Goal: Information Seeking & Learning: Learn about a topic

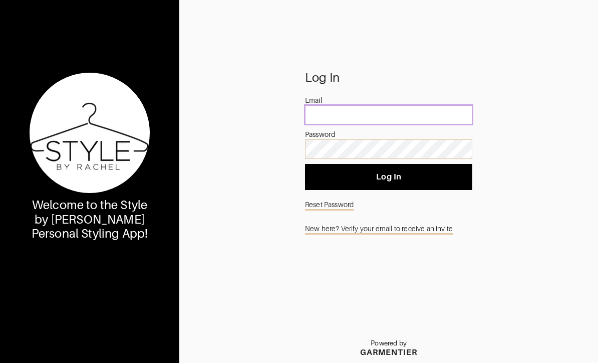
click at [410, 124] on input "email" at bounding box center [388, 114] width 167 height 19
type input "[PERSON_NAME][EMAIL_ADDRESS][PERSON_NAME][DOMAIN_NAME]"
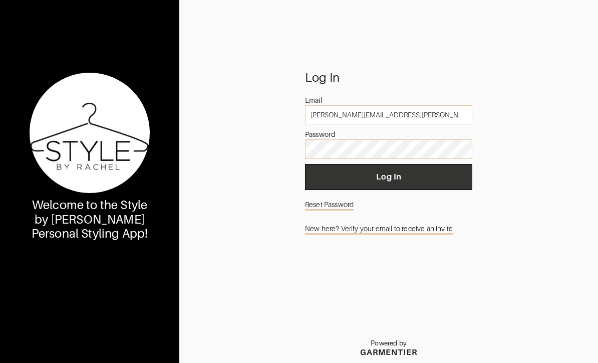
click at [442, 190] on button "Log In" at bounding box center [388, 177] width 167 height 26
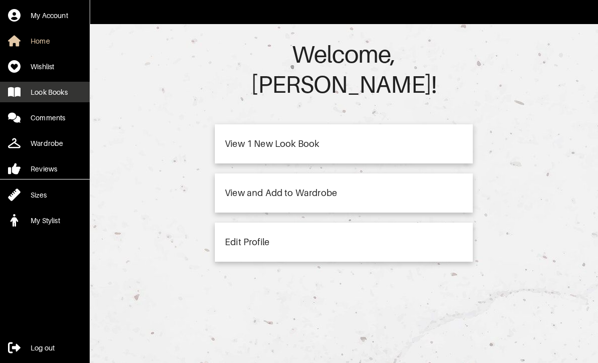
click at [38, 101] on link "Look Books" at bounding box center [45, 92] width 90 height 21
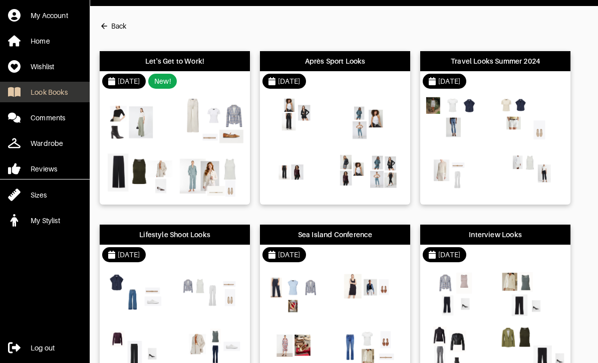
scroll to position [21, 0]
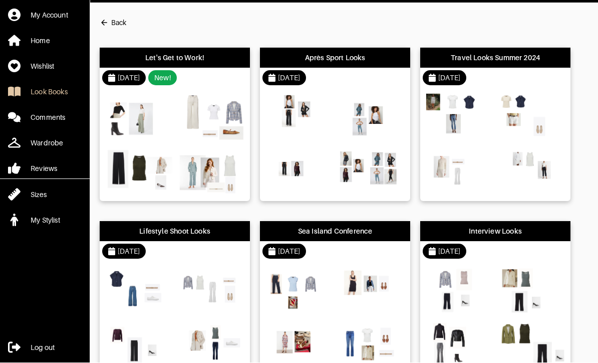
click at [211, 85] on div "[DATE] New!" at bounding box center [175, 78] width 150 height 20
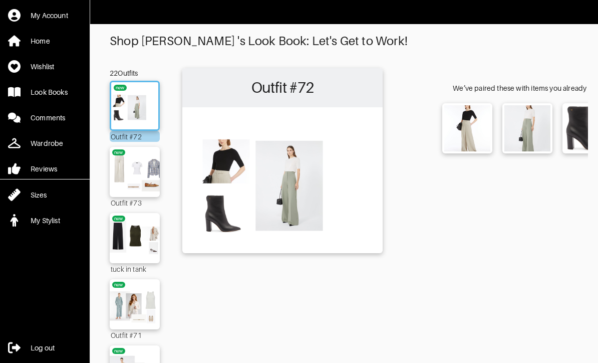
scroll to position [0, 9]
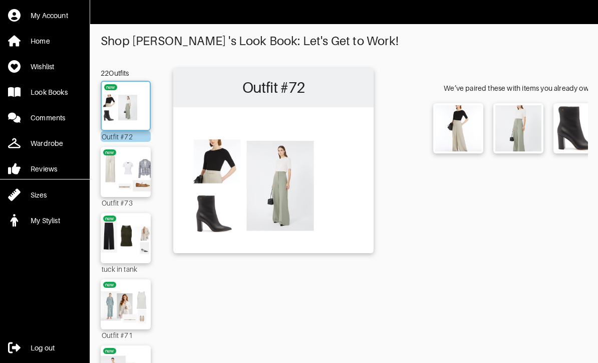
click at [140, 98] on img at bounding box center [126, 106] width 54 height 38
click at [137, 164] on img at bounding box center [126, 172] width 54 height 38
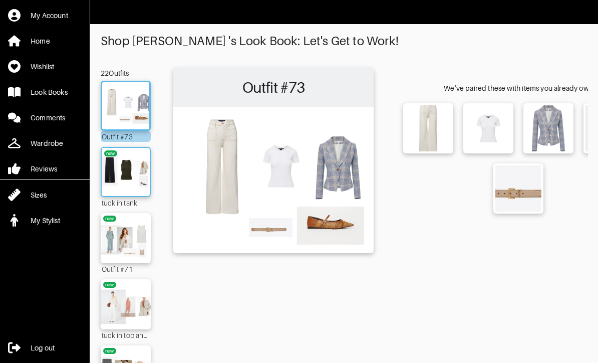
click at [135, 176] on img at bounding box center [126, 172] width 54 height 38
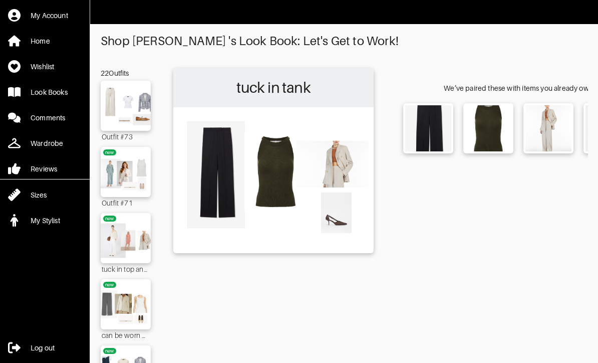
click at [285, 182] on img at bounding box center [273, 179] width 190 height 134
click at [499, 121] on img at bounding box center [488, 128] width 44 height 44
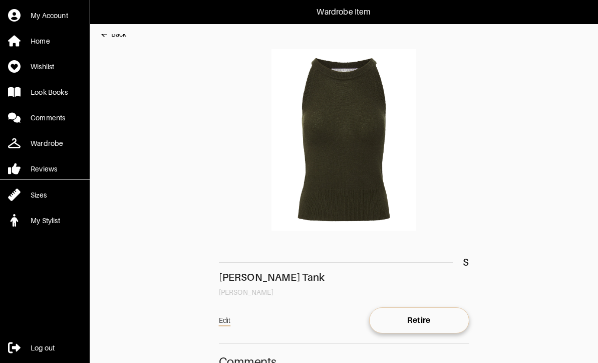
click at [125, 38] on div "Back" at bounding box center [118, 34] width 15 height 10
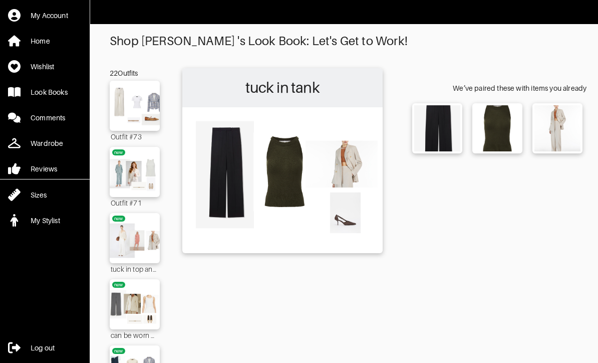
click at [234, 178] on img at bounding box center [282, 179] width 190 height 134
click at [448, 134] on img at bounding box center [437, 128] width 44 height 44
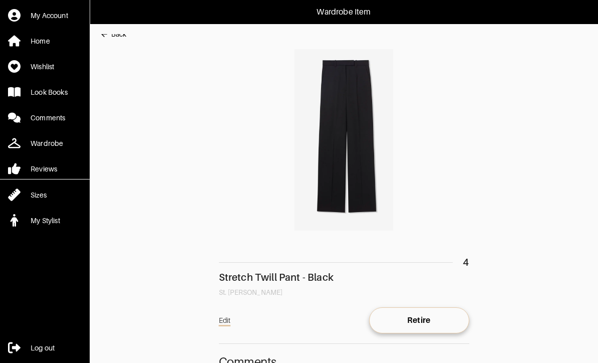
click at [121, 37] on div "Back" at bounding box center [118, 34] width 15 height 10
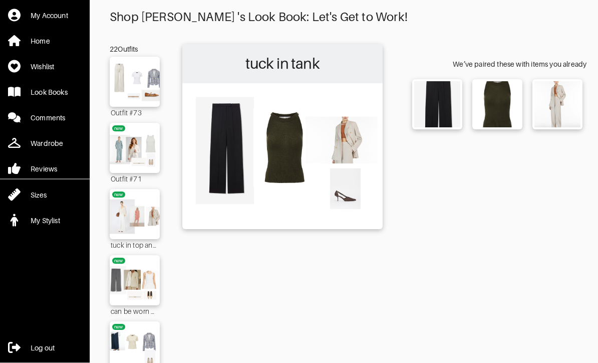
scroll to position [30, 0]
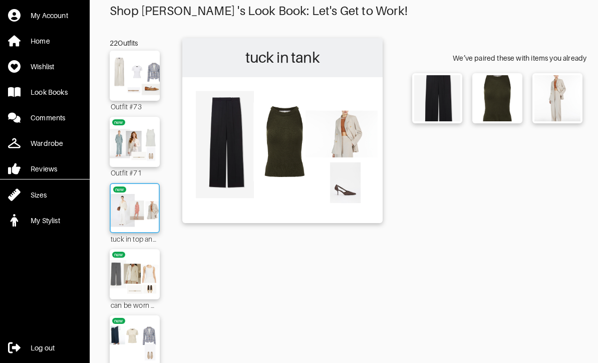
click at [142, 216] on img at bounding box center [135, 208] width 54 height 38
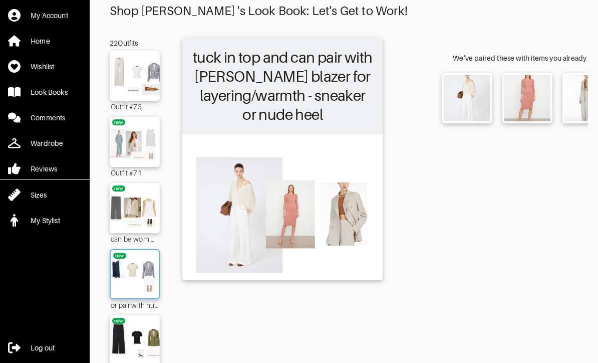
click at [131, 277] on img at bounding box center [135, 274] width 54 height 38
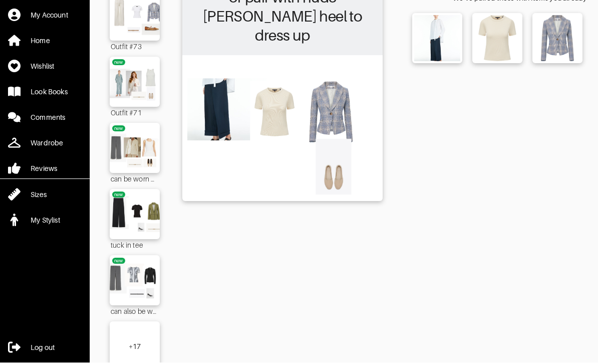
click at [131, 350] on div "+ 17" at bounding box center [135, 347] width 13 height 10
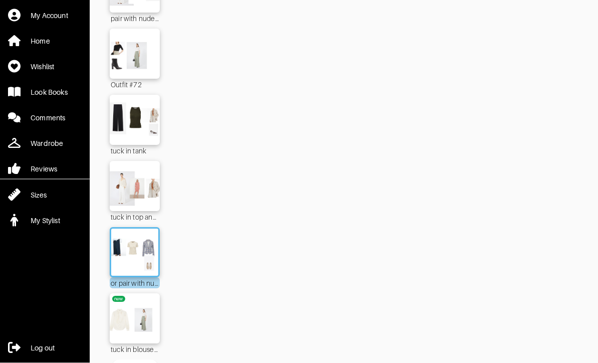
scroll to position [1175, 0]
click at [123, 325] on img at bounding box center [135, 318] width 54 height 38
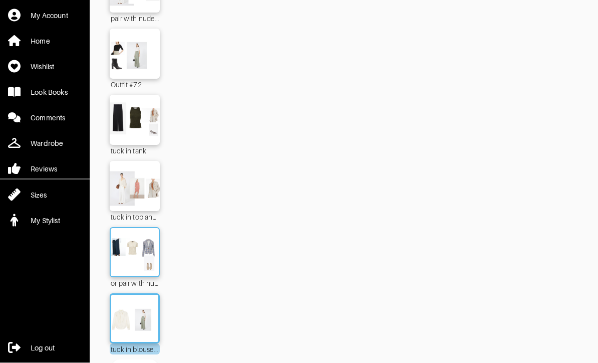
scroll to position [1175, 0]
click at [148, 262] on img at bounding box center [135, 252] width 54 height 38
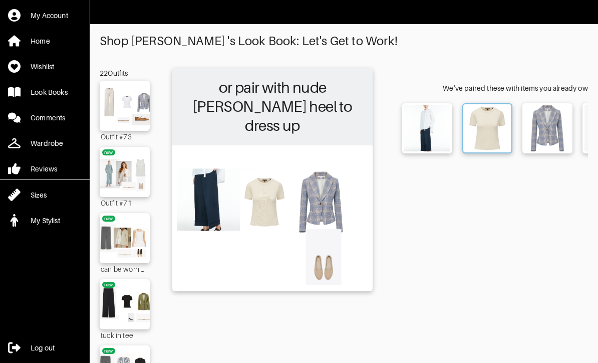
click at [493, 133] on img at bounding box center [487, 128] width 44 height 44
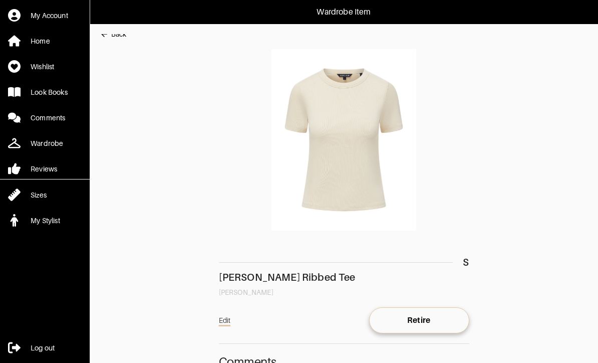
click at [115, 42] on button "Back" at bounding box center [113, 34] width 27 height 20
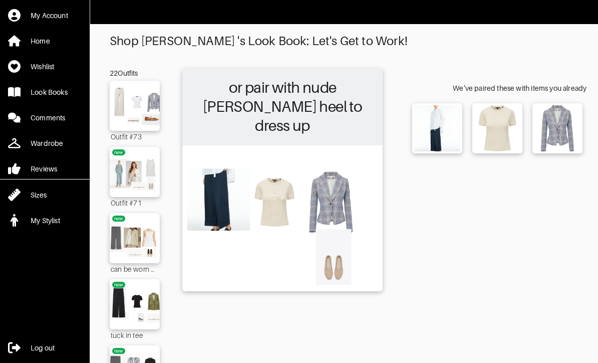
click at [213, 242] on img at bounding box center [282, 217] width 190 height 134
click at [135, 180] on img at bounding box center [135, 172] width 54 height 38
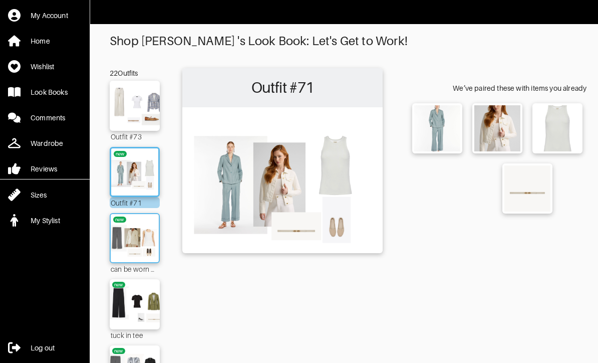
click at [123, 247] on img at bounding box center [135, 238] width 54 height 38
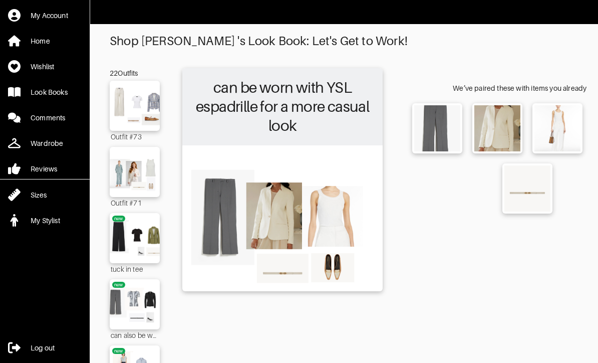
click at [223, 230] on img at bounding box center [282, 217] width 190 height 134
click at [443, 134] on img at bounding box center [437, 128] width 44 height 44
click at [123, 172] on img at bounding box center [135, 172] width 54 height 38
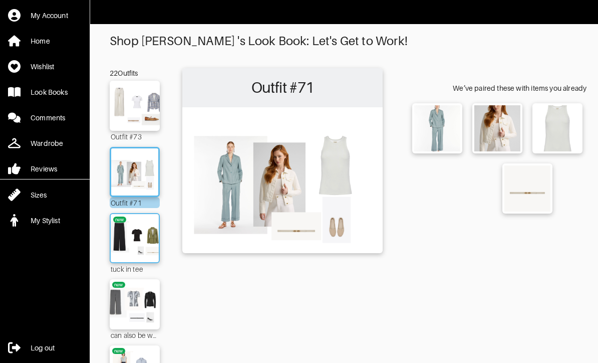
click at [123, 240] on img at bounding box center [135, 238] width 54 height 38
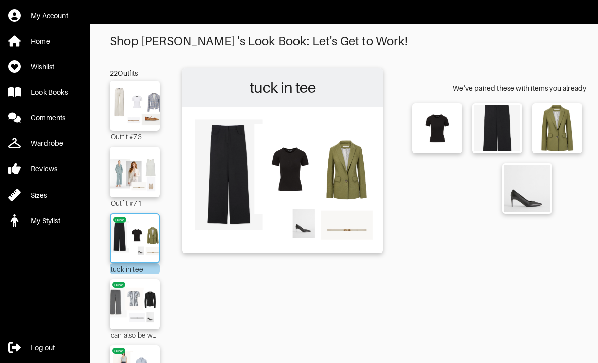
click at [122, 239] on img at bounding box center [135, 238] width 54 height 38
click at [127, 293] on img at bounding box center [135, 304] width 54 height 38
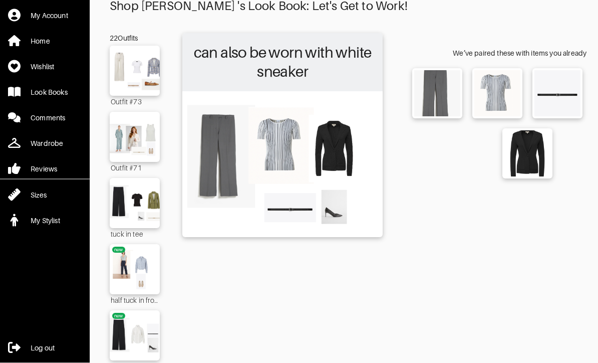
scroll to position [35, 0]
click at [333, 160] on img at bounding box center [282, 163] width 190 height 134
click at [541, 158] on img at bounding box center [527, 153] width 44 height 44
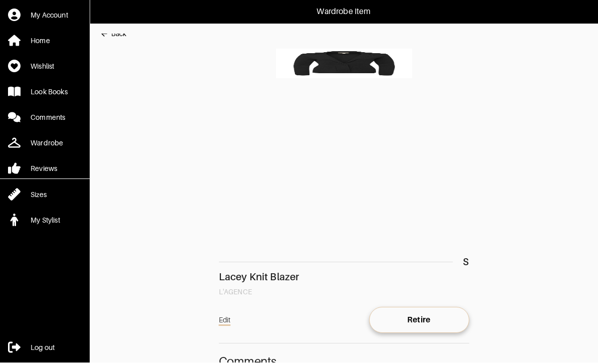
scroll to position [1, 0]
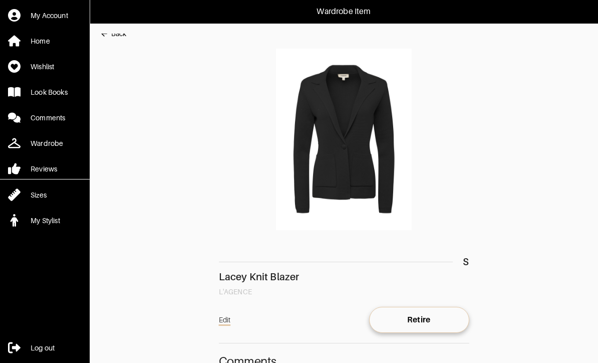
click at [116, 35] on div "Back" at bounding box center [118, 34] width 15 height 10
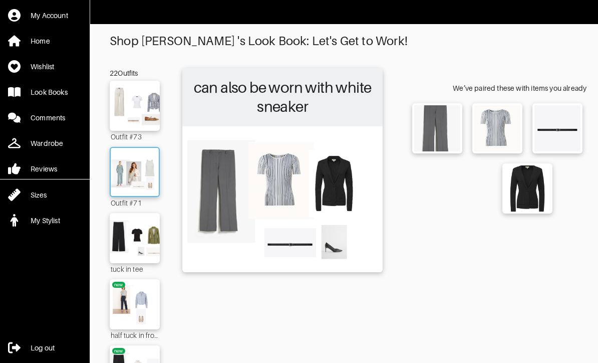
click at [120, 165] on img at bounding box center [135, 172] width 54 height 38
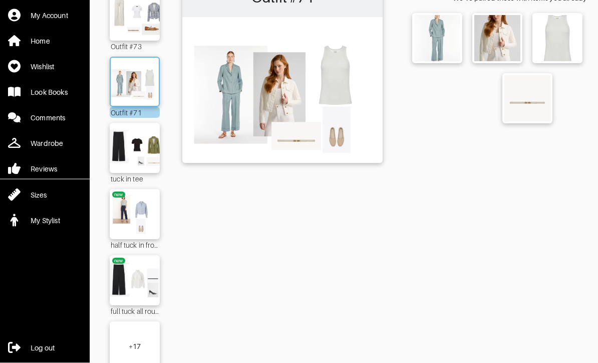
scroll to position [90, 0]
click at [128, 222] on img at bounding box center [135, 214] width 54 height 38
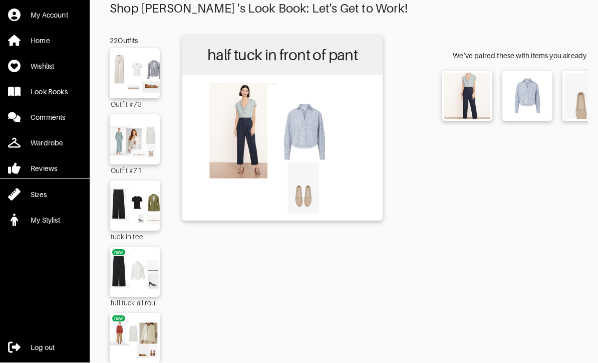
scroll to position [33, 0]
click at [151, 340] on img at bounding box center [135, 337] width 54 height 38
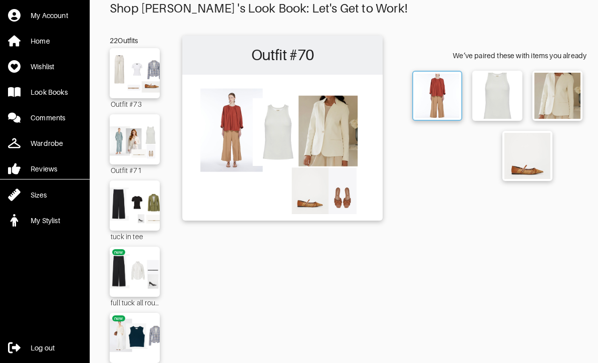
click at [429, 102] on img at bounding box center [437, 96] width 44 height 44
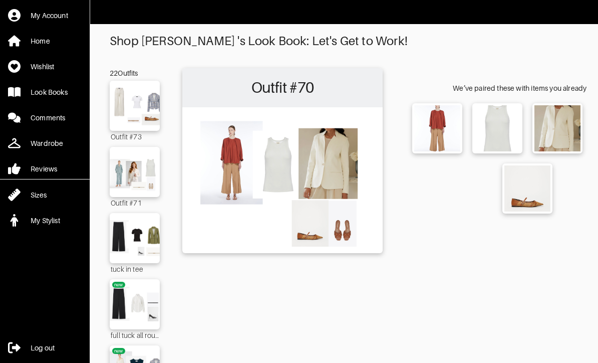
click at [229, 180] on img at bounding box center [282, 179] width 190 height 134
click at [226, 181] on img at bounding box center [282, 179] width 190 height 134
click at [230, 172] on img at bounding box center [282, 179] width 190 height 134
click at [430, 120] on img at bounding box center [437, 128] width 44 height 44
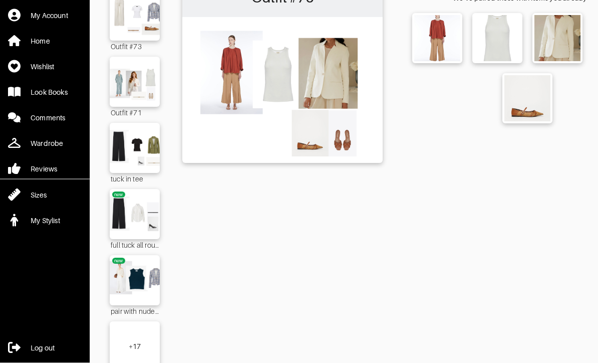
scroll to position [90, 0]
click at [126, 144] on img at bounding box center [135, 148] width 54 height 38
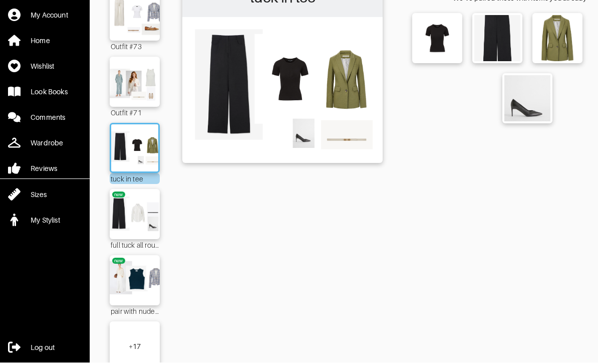
click at [287, 89] on img at bounding box center [282, 90] width 190 height 134
click at [230, 79] on img at bounding box center [282, 90] width 190 height 134
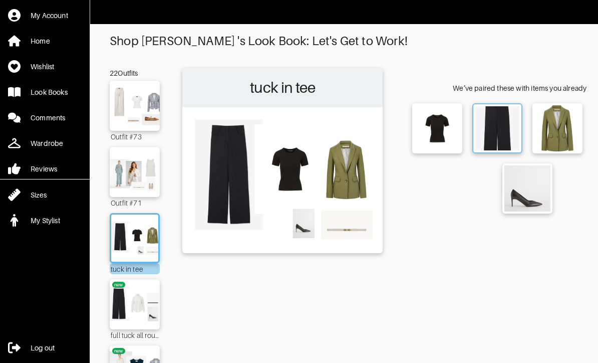
click at [494, 132] on img at bounding box center [497, 128] width 44 height 44
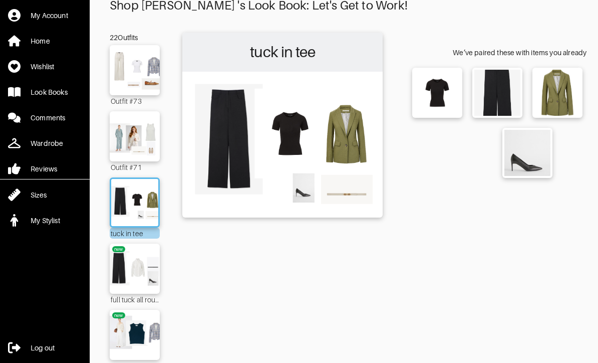
scroll to position [90, 0]
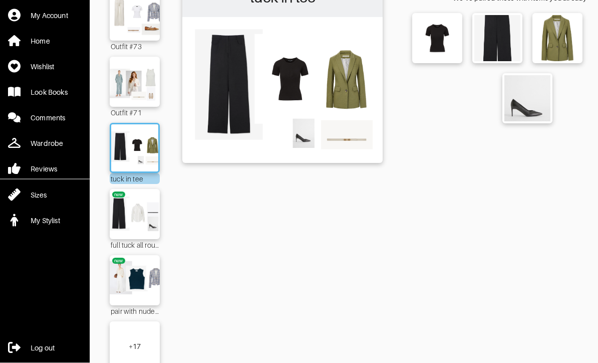
click at [133, 350] on div "+ 17" at bounding box center [135, 347] width 13 height 10
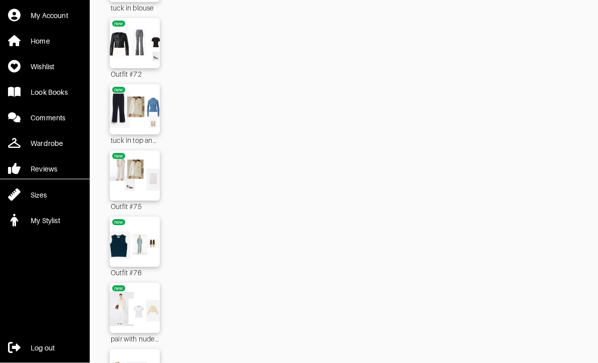
scroll to position [591, 0]
click at [126, 121] on img at bounding box center [135, 109] width 54 height 38
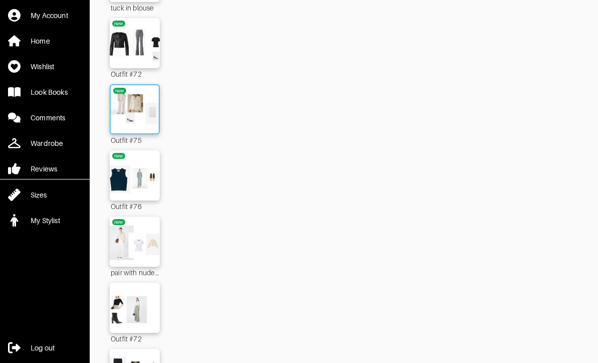
click at [143, 128] on img at bounding box center [135, 109] width 54 height 38
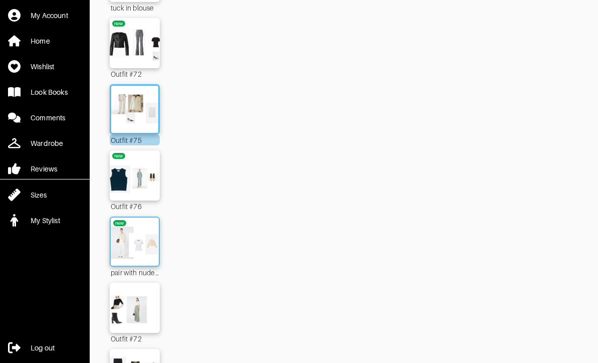
click at [139, 246] on img at bounding box center [135, 241] width 54 height 38
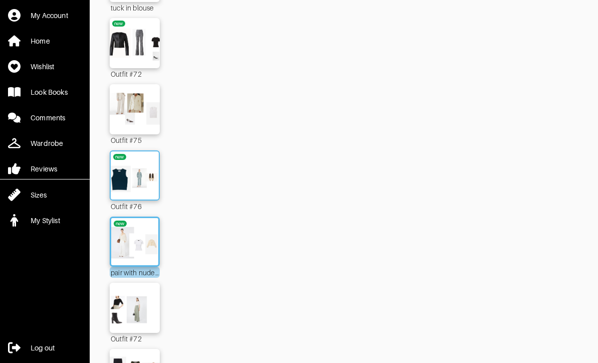
click at [147, 191] on img at bounding box center [135, 175] width 54 height 38
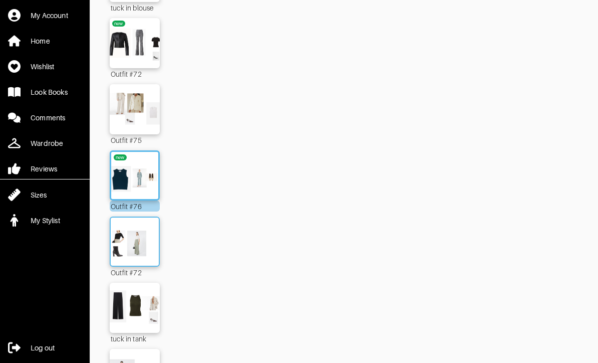
click at [146, 253] on img at bounding box center [135, 241] width 54 height 38
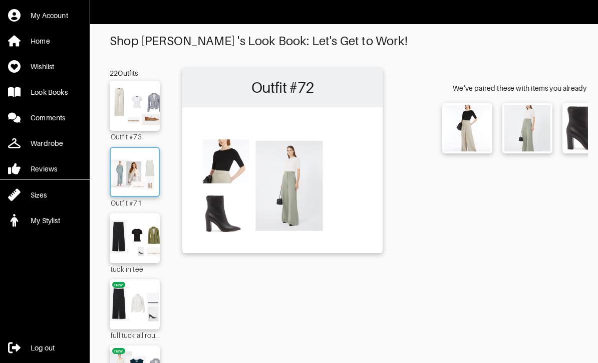
click at [134, 178] on img at bounding box center [135, 172] width 54 height 38
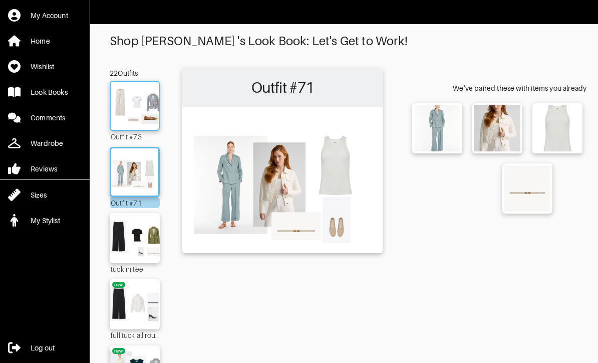
click at [119, 101] on img at bounding box center [135, 106] width 54 height 38
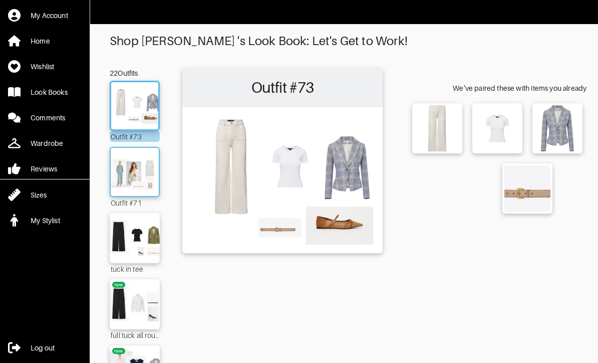
click at [111, 159] on img at bounding box center [135, 172] width 54 height 38
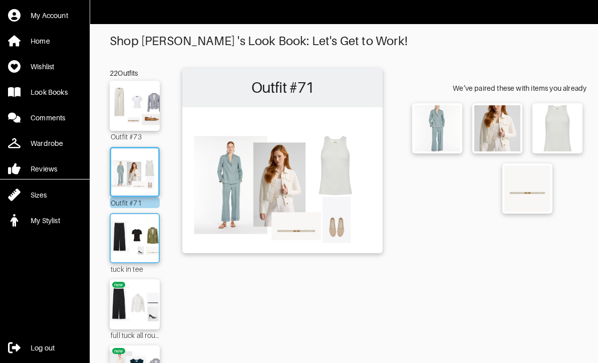
click at [137, 247] on img at bounding box center [135, 238] width 54 height 38
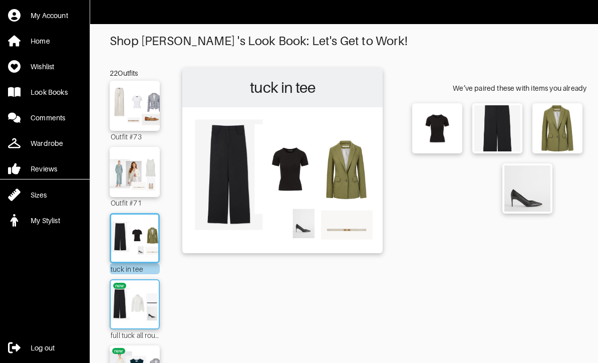
click at [129, 295] on img at bounding box center [135, 304] width 54 height 38
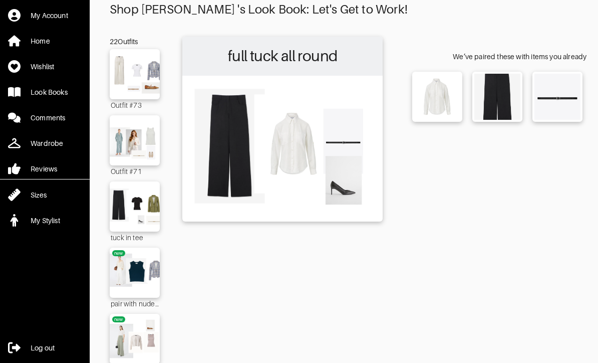
scroll to position [26, 0]
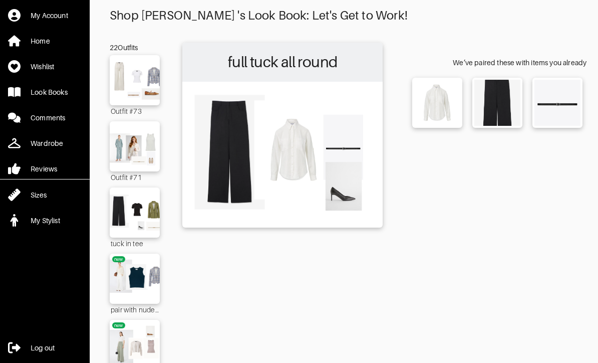
click at [343, 145] on img at bounding box center [282, 154] width 190 height 134
click at [553, 97] on img at bounding box center [557, 103] width 44 height 44
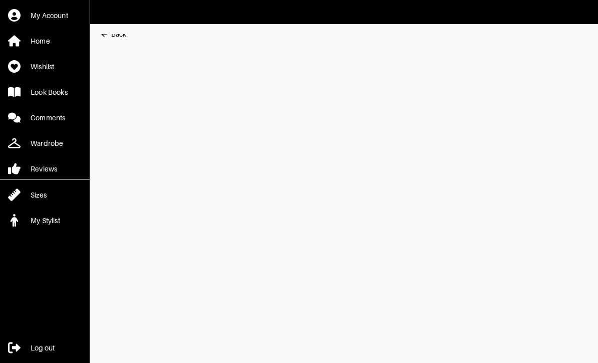
scroll to position [1, 0]
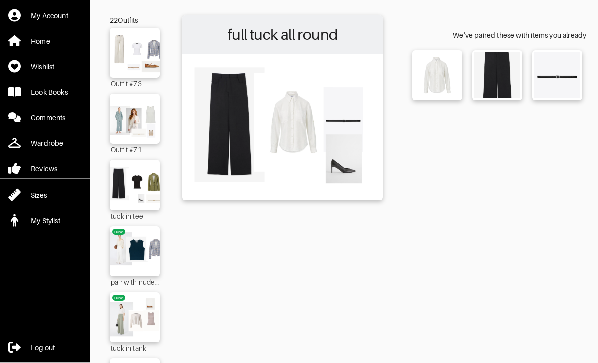
scroll to position [55, 0]
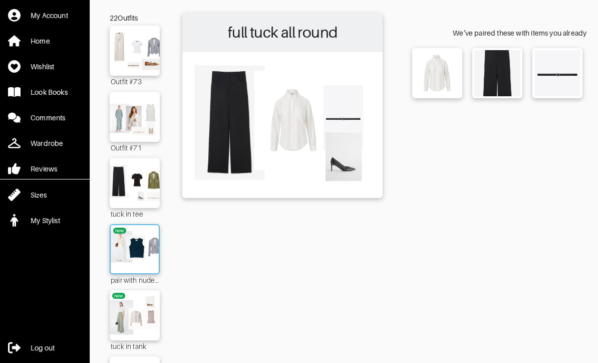
click at [137, 248] on img at bounding box center [135, 249] width 54 height 38
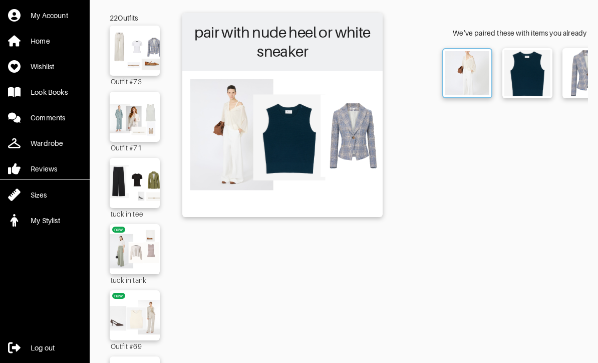
click at [473, 74] on img at bounding box center [467, 73] width 44 height 44
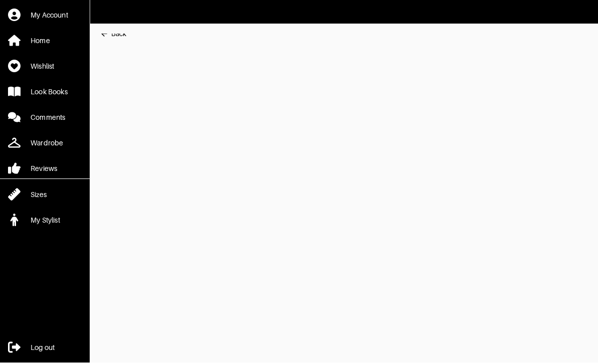
scroll to position [1, 0]
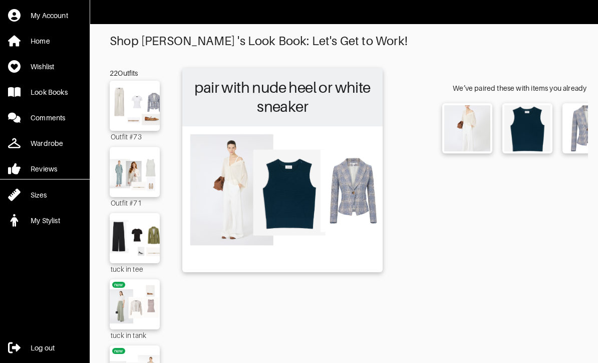
click at [122, 72] on div "22 Outfits" at bounding box center [135, 73] width 50 height 10
click at [41, 96] on div "Look Books" at bounding box center [49, 92] width 37 height 10
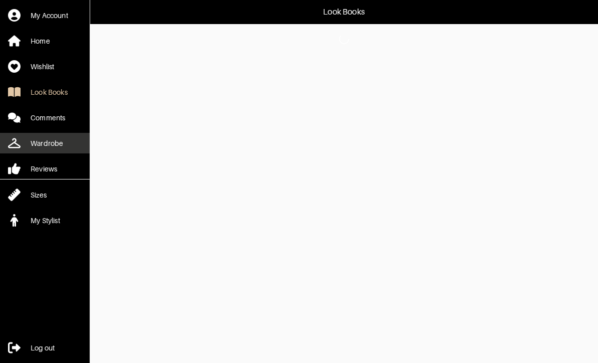
click at [44, 149] on link "Wardrobe" at bounding box center [45, 143] width 90 height 21
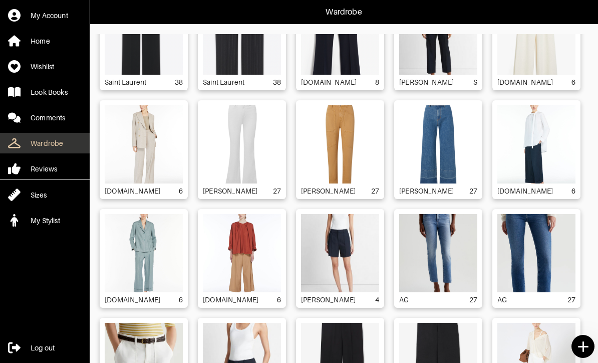
scroll to position [485, 0]
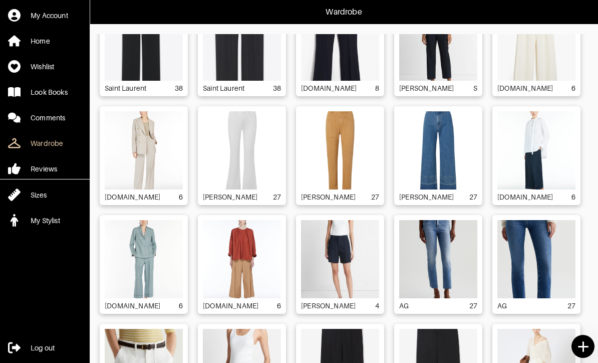
click at [549, 138] on img at bounding box center [536, 150] width 78 height 78
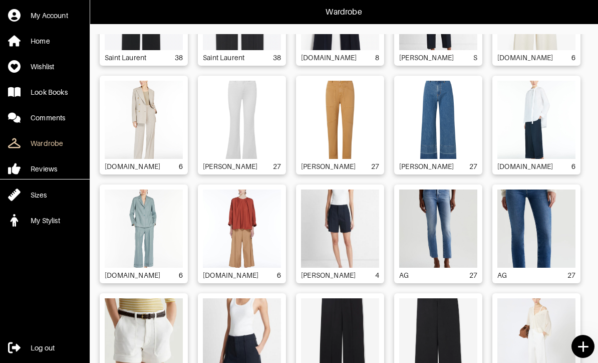
scroll to position [515, 0]
click at [216, 225] on img at bounding box center [242, 229] width 78 height 78
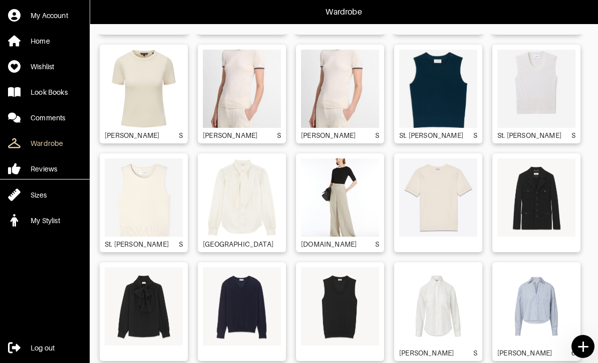
scroll to position [3503, 0]
click at [344, 309] on img at bounding box center [340, 306] width 78 height 78
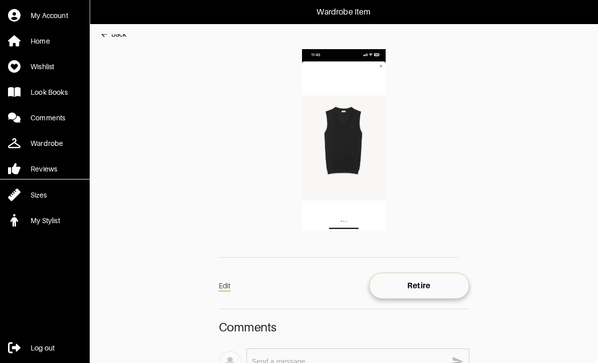
click at [338, 138] on img at bounding box center [344, 139] width 250 height 181
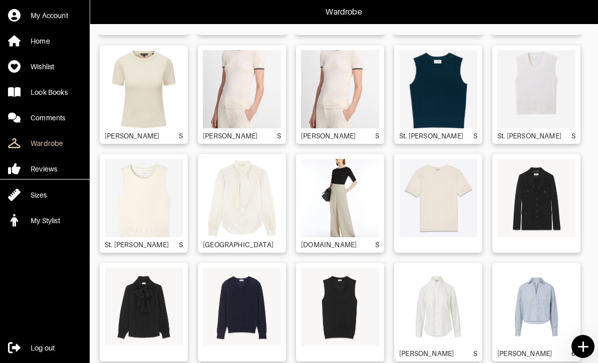
scroll to position [3503, 0]
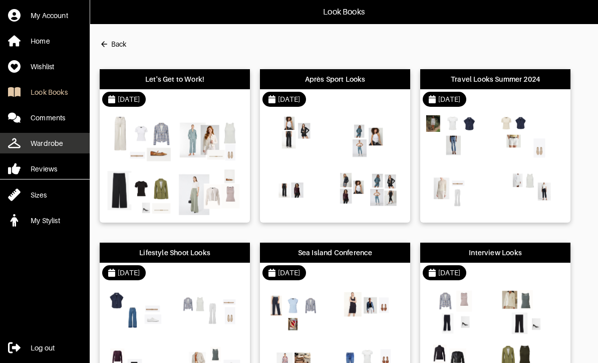
click at [41, 143] on div "Wardrobe" at bounding box center [47, 143] width 33 height 10
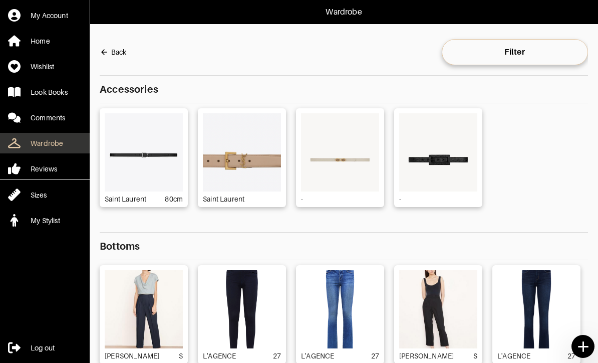
click at [44, 150] on link "Wardrobe" at bounding box center [45, 143] width 90 height 21
click at [45, 145] on div "Wardrobe" at bounding box center [47, 143] width 33 height 10
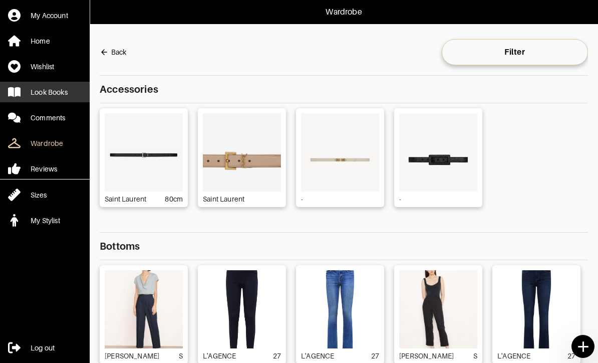
click at [43, 91] on div "Look Books" at bounding box center [49, 92] width 37 height 10
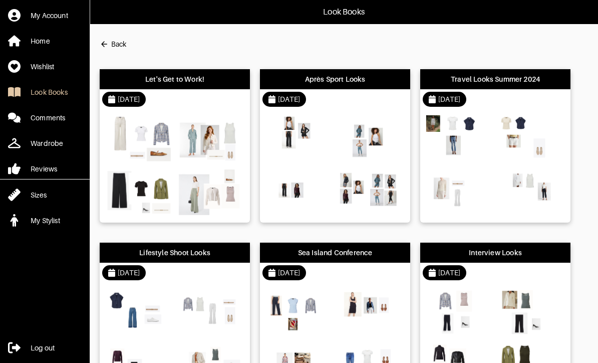
click at [178, 84] on div "Let's Get to Work!" at bounding box center [174, 79] width 59 height 10
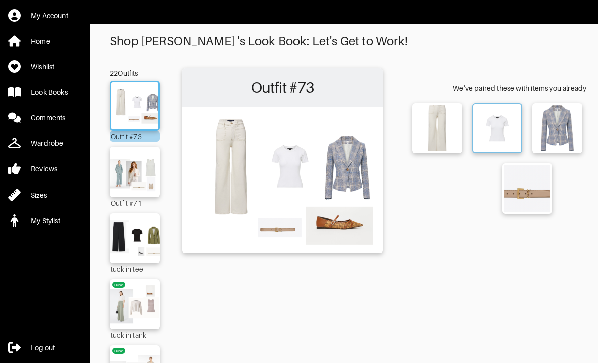
click at [497, 138] on img at bounding box center [497, 128] width 44 height 44
click at [134, 174] on img at bounding box center [135, 172] width 54 height 38
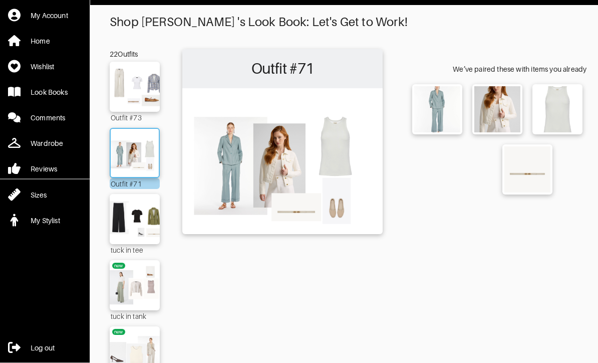
scroll to position [19, 0]
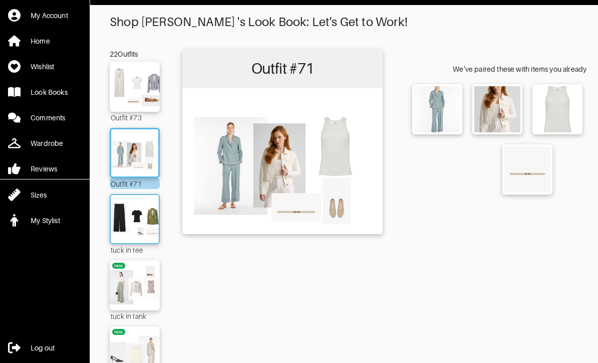
click at [131, 221] on img at bounding box center [135, 219] width 54 height 38
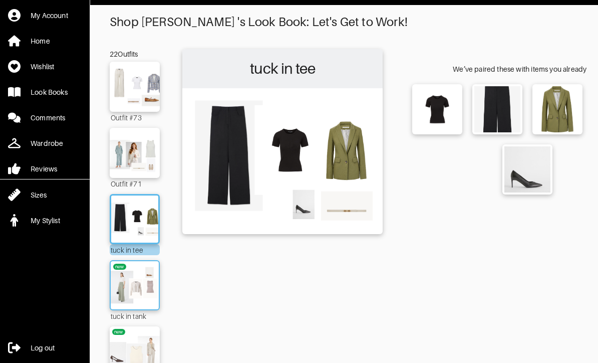
click at [121, 282] on img at bounding box center [135, 285] width 54 height 38
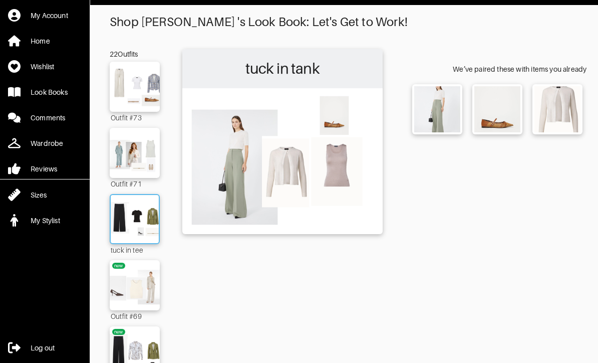
click at [127, 214] on img at bounding box center [135, 219] width 54 height 38
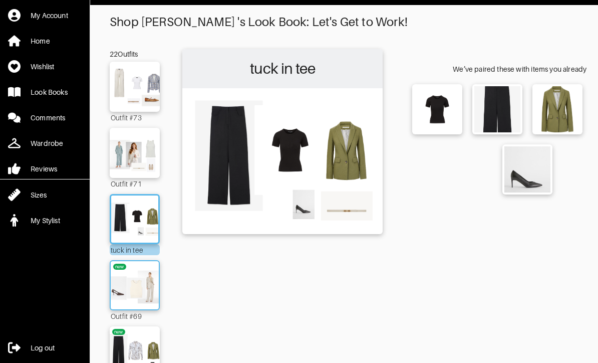
click at [127, 288] on img at bounding box center [135, 285] width 54 height 38
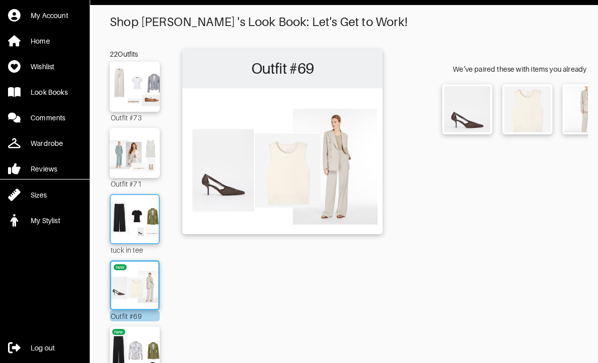
click at [129, 217] on img at bounding box center [135, 219] width 54 height 38
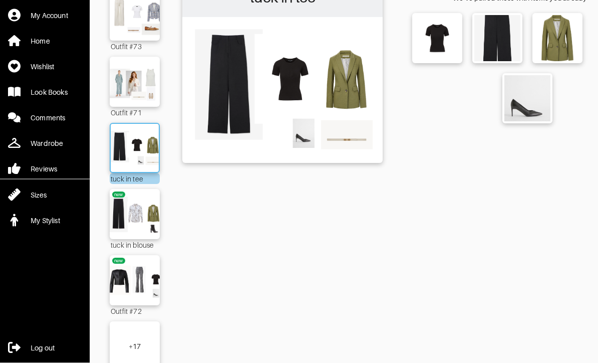
scroll to position [90, 0]
click at [123, 276] on img at bounding box center [135, 280] width 54 height 38
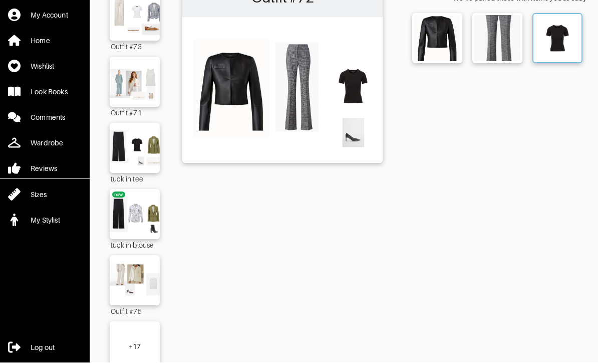
click at [564, 42] on img at bounding box center [557, 39] width 44 height 44
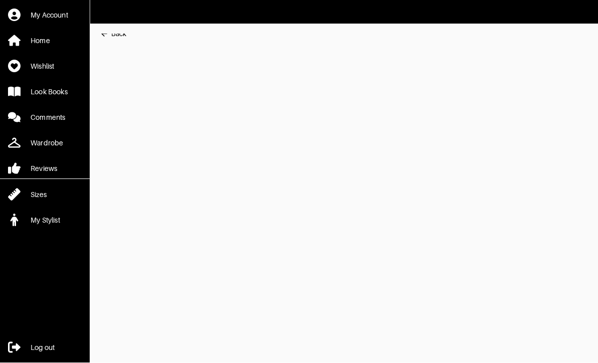
scroll to position [1, 0]
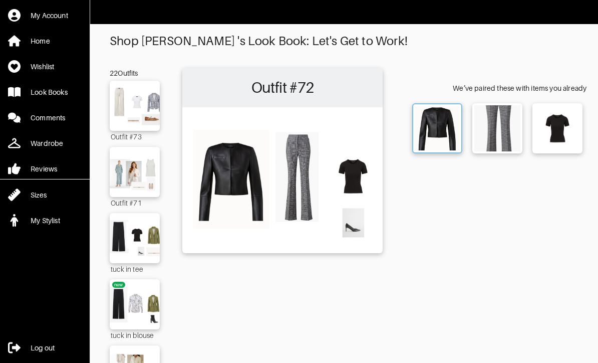
click at [438, 128] on img at bounding box center [437, 128] width 44 height 44
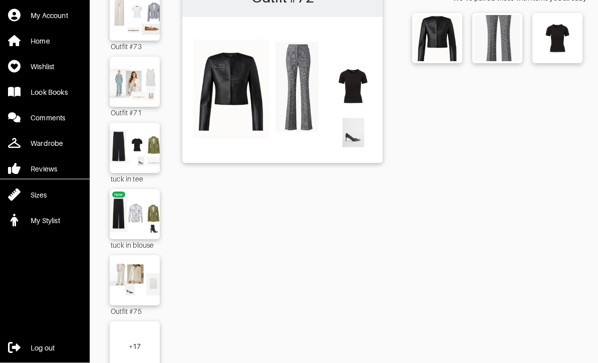
scroll to position [90, 0]
click at [127, 217] on img at bounding box center [135, 214] width 54 height 38
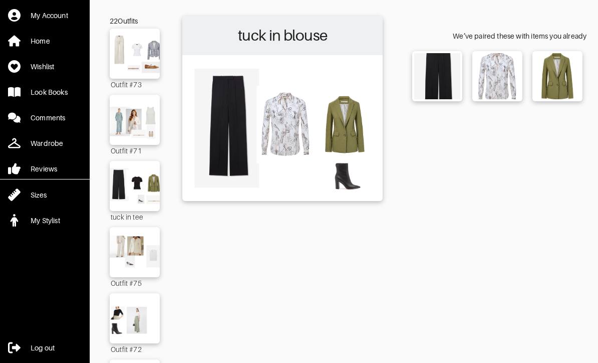
scroll to position [52, 0]
click at [222, 116] on img at bounding box center [282, 128] width 190 height 134
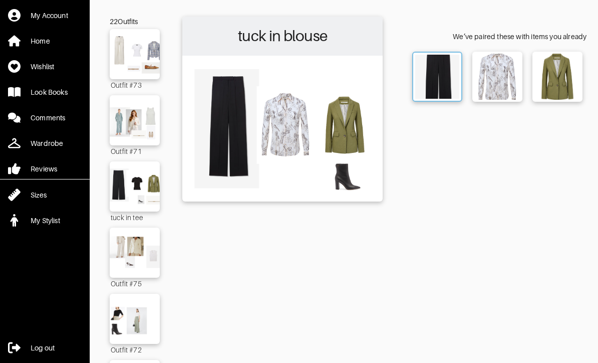
click at [437, 74] on img at bounding box center [437, 77] width 44 height 44
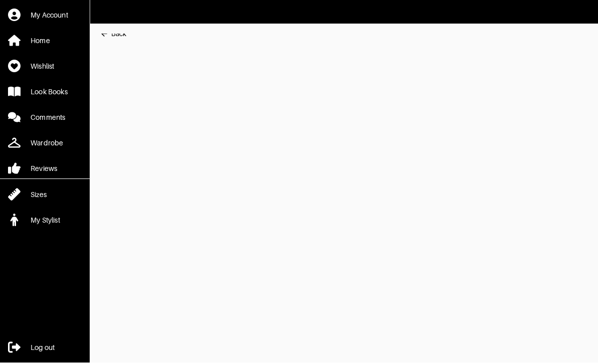
scroll to position [1, 0]
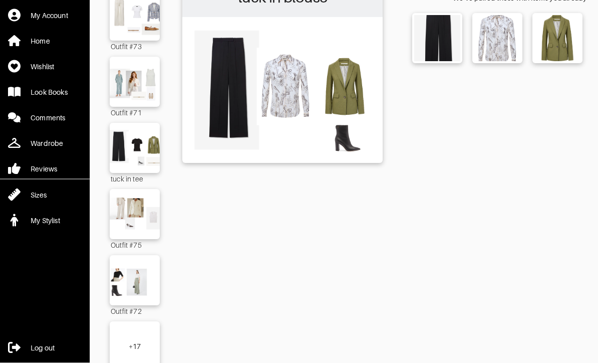
scroll to position [90, 0]
click at [125, 153] on img at bounding box center [135, 148] width 54 height 38
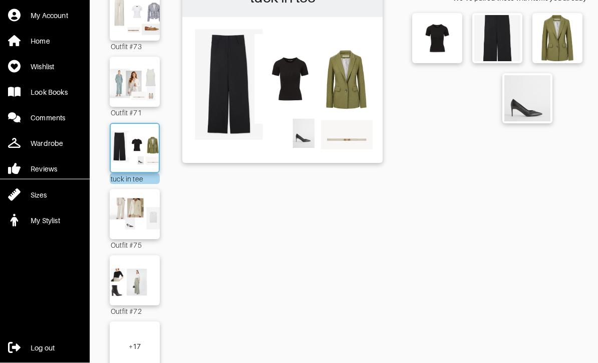
scroll to position [90, 0]
